Goal: Find specific page/section: Find specific page/section

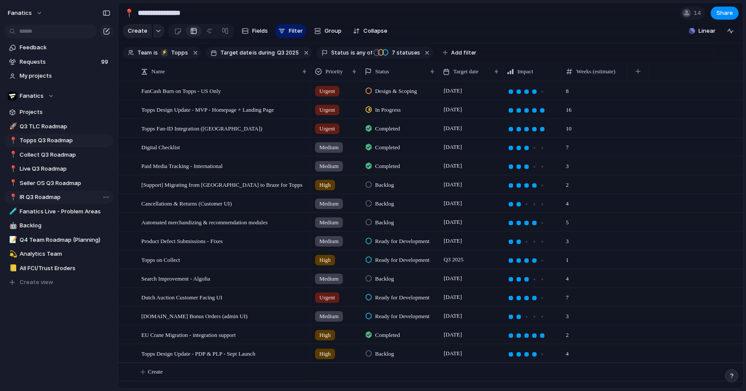
click at [62, 196] on span "IR Q3 Roadmap" at bounding box center [65, 197] width 91 height 9
type input "**********"
